Goal: Task Accomplishment & Management: Manage account settings

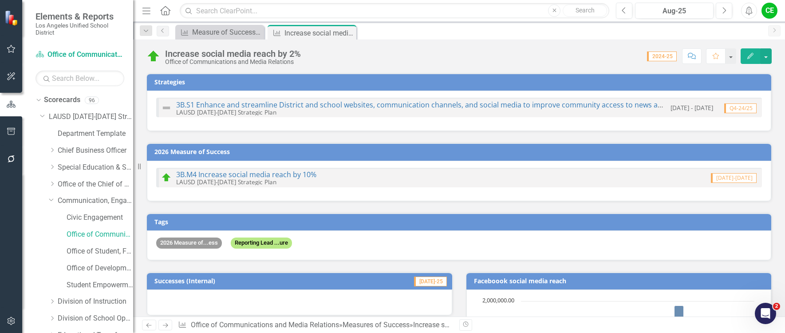
scroll to position [670, 0]
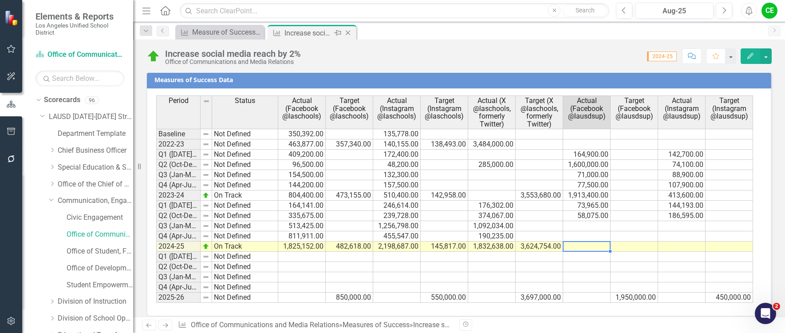
click at [348, 32] on icon "Close" at bounding box center [348, 32] width 9 height 7
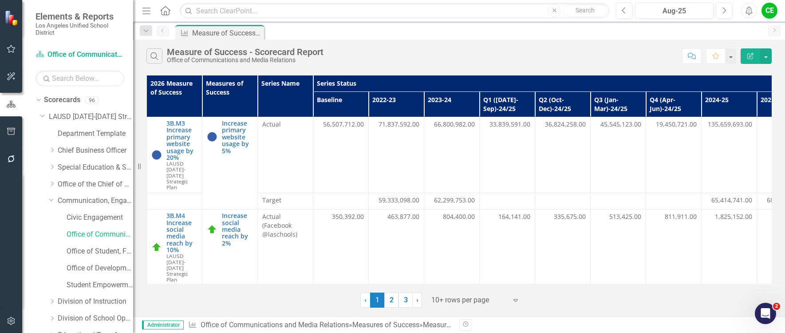
click at [782, 292] on div "2026 Measure of Success Measures of Success Series Name Series Status Successes…" at bounding box center [459, 190] width 652 height 235
click at [41, 116] on icon "Dropdown" at bounding box center [42, 115] width 5 height 7
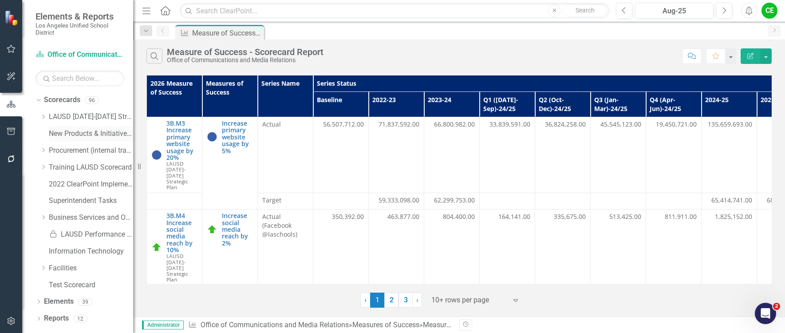
click at [69, 134] on link "New Products & Initiatives 2025-26" at bounding box center [91, 134] width 84 height 10
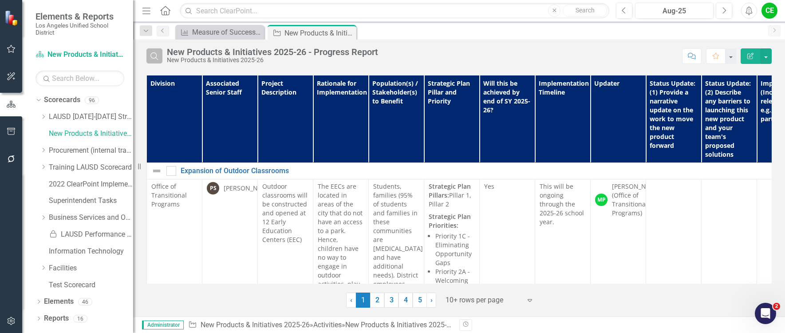
click at [158, 55] on icon "Search" at bounding box center [155, 56] width 10 height 8
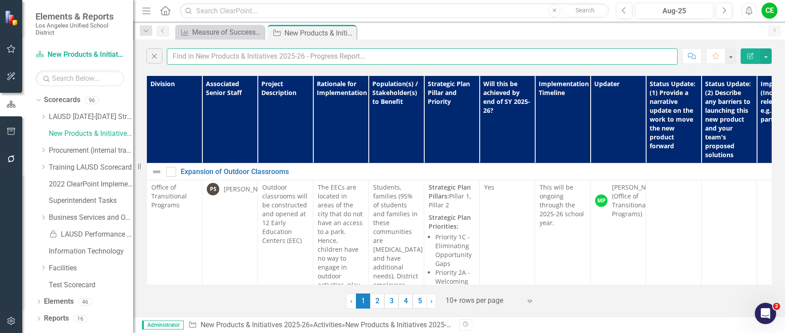
click at [191, 58] on input "text" at bounding box center [422, 56] width 511 height 16
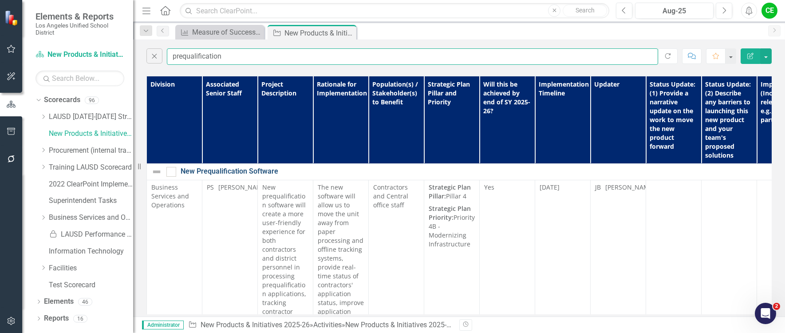
type input "prequalification"
click at [241, 174] on link "New Prequalification Software" at bounding box center [522, 171] width 683 height 10
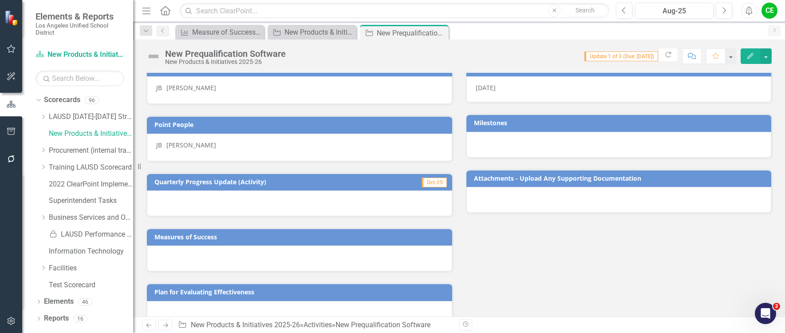
scroll to position [133, 0]
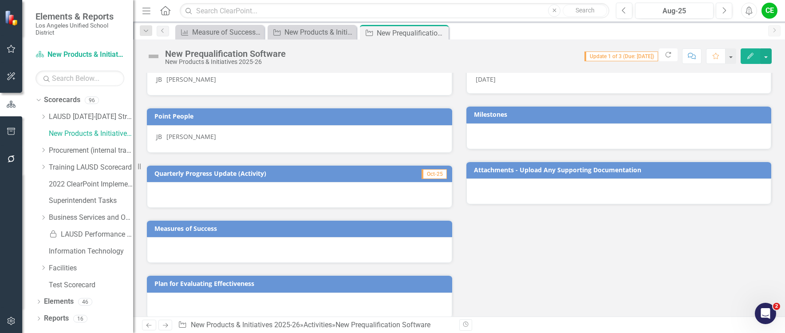
click at [227, 141] on div "[PERSON_NAME]" at bounding box center [299, 136] width 287 height 9
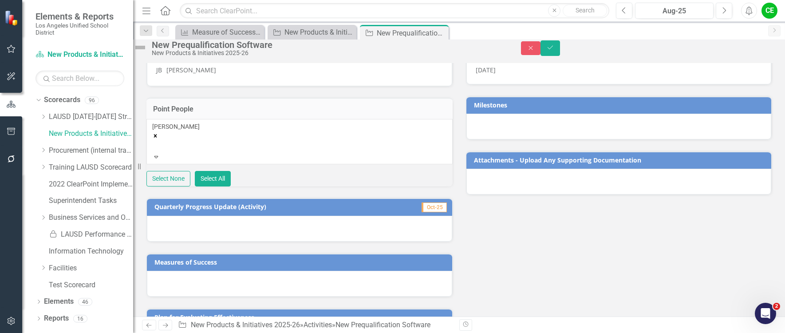
click at [241, 152] on div "[PERSON_NAME]" at bounding box center [299, 137] width 295 height 30
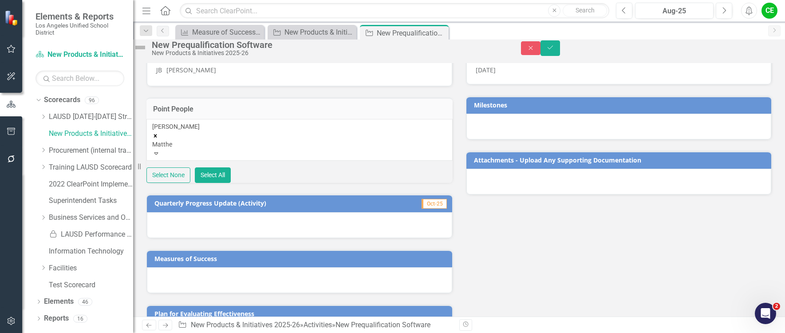
type input "[PERSON_NAME]"
click at [202, 332] on span "[PERSON_NAME] (Office of Chief Procurement Officer)" at bounding box center [111, 337] width 222 height 8
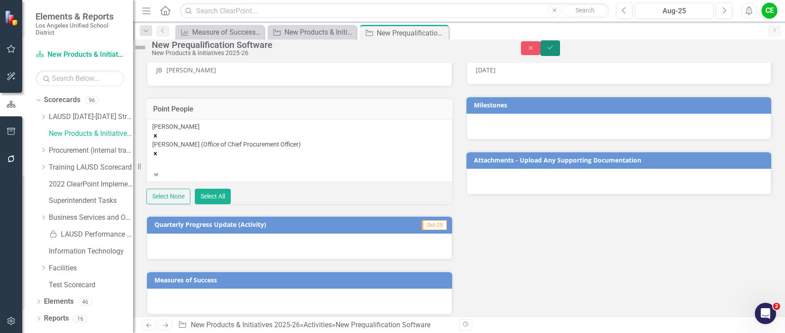
click at [554, 51] on icon "Save" at bounding box center [550, 47] width 8 height 6
